Goal: Task Accomplishment & Management: Complete application form

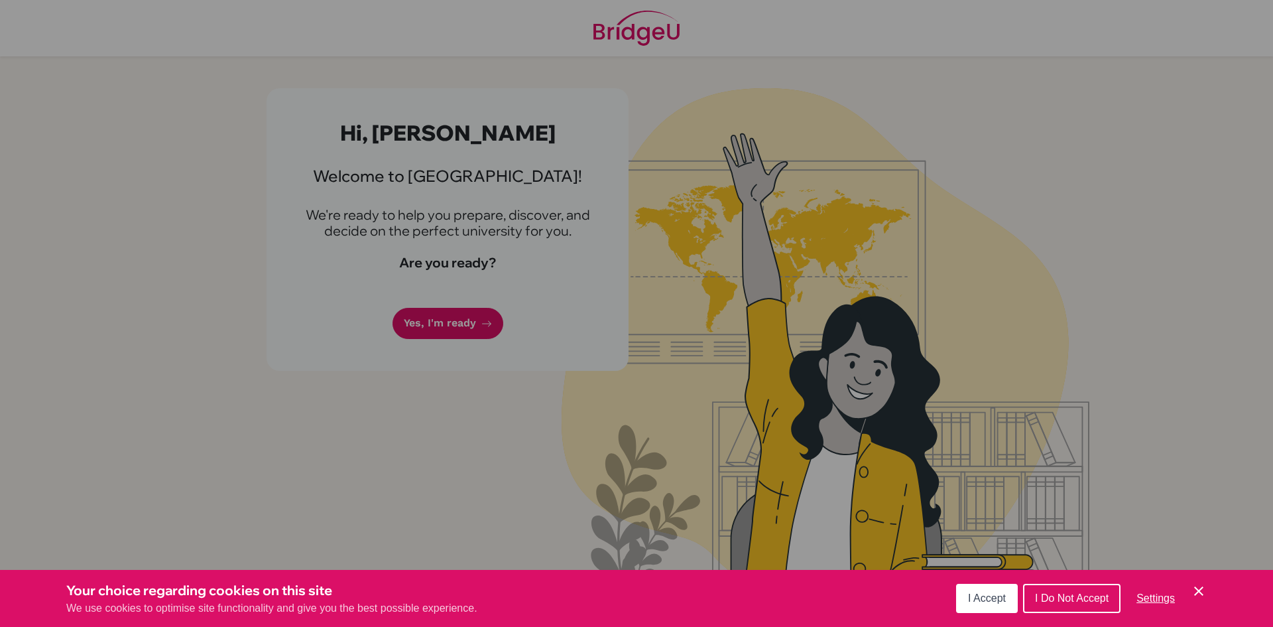
click at [382, 352] on div "Cookie Preferences" at bounding box center [636, 313] width 1273 height 627
click at [400, 347] on div "Cookie Preferences" at bounding box center [636, 313] width 1273 height 627
click at [973, 601] on span "I Accept" at bounding box center [987, 597] width 38 height 11
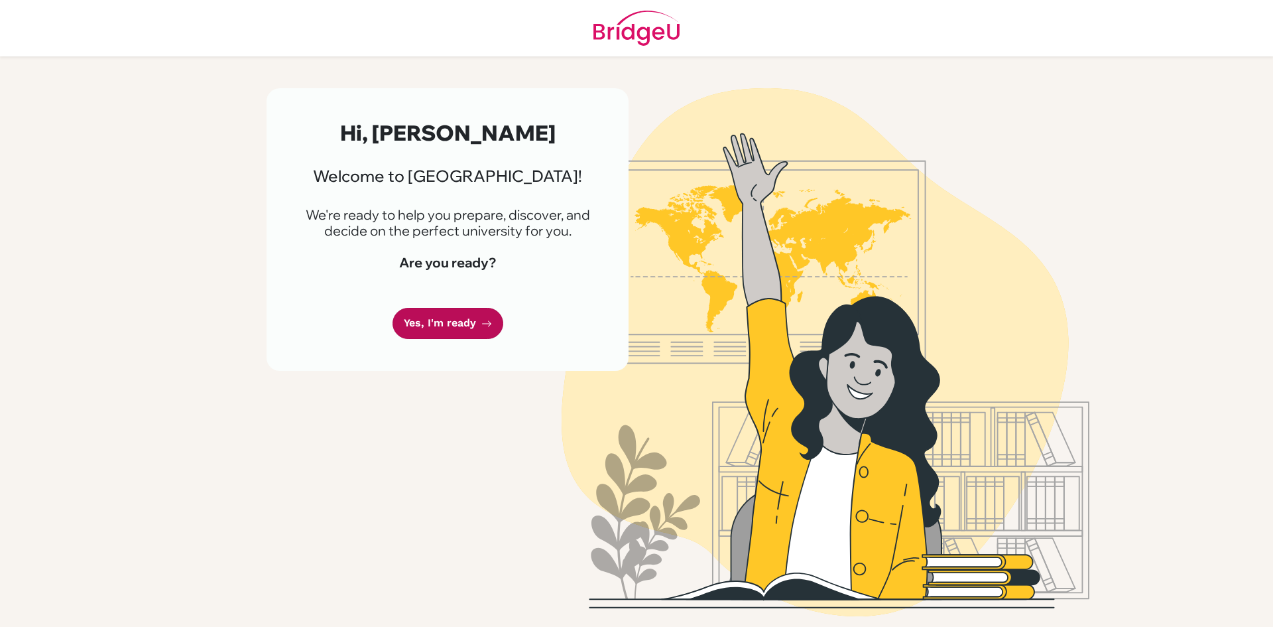
click at [474, 339] on link "Yes, I'm ready" at bounding box center [448, 323] width 111 height 31
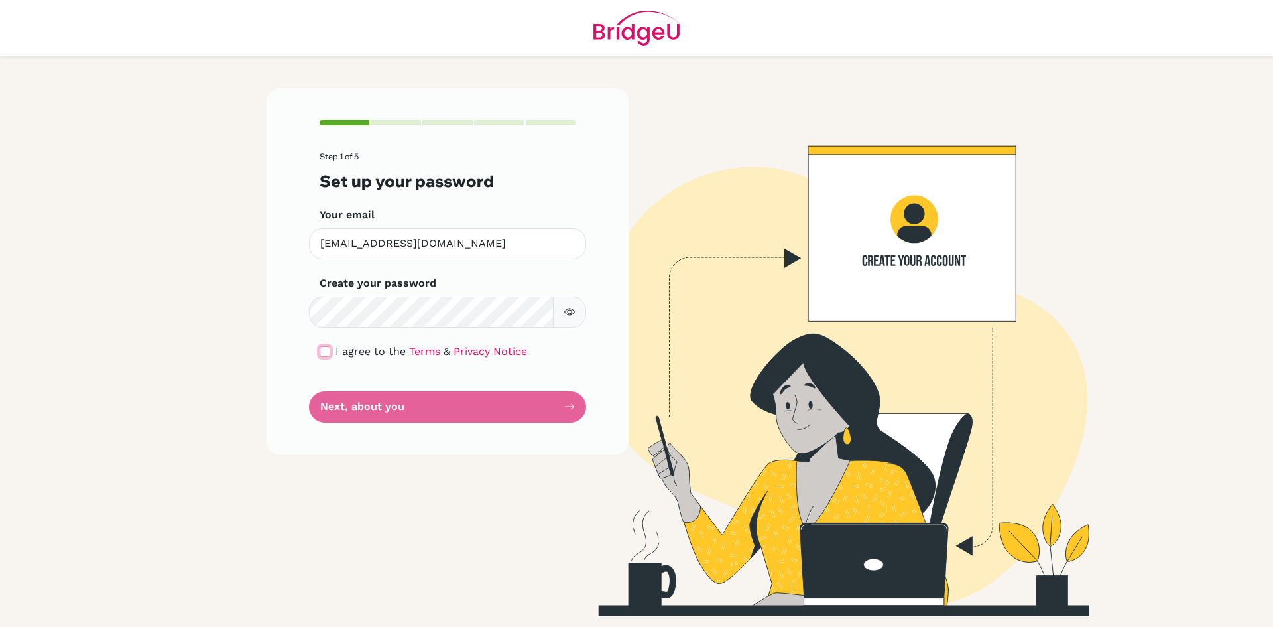
click at [323, 348] on input "checkbox" at bounding box center [325, 351] width 11 height 11
checkbox input "true"
click at [345, 407] on button "Next, about you" at bounding box center [447, 406] width 277 height 31
